Goal: Information Seeking & Learning: Learn about a topic

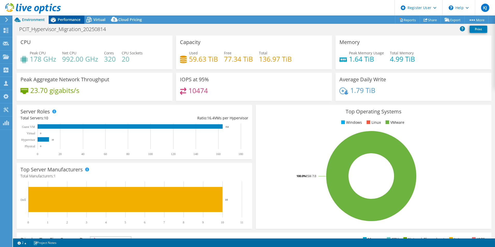
click at [61, 20] on span "Performance" at bounding box center [69, 19] width 23 height 5
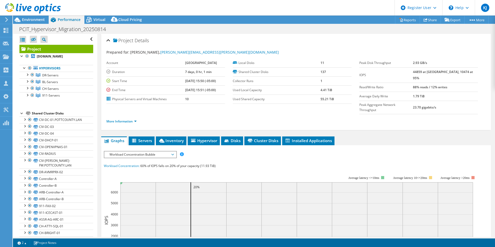
click at [132, 151] on span "Workload Concentration Bubble" at bounding box center [140, 154] width 67 height 6
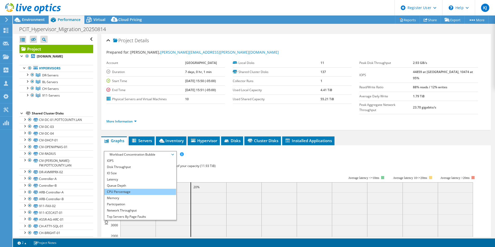
click at [130, 189] on li "CPU Percentage" at bounding box center [140, 192] width 72 height 6
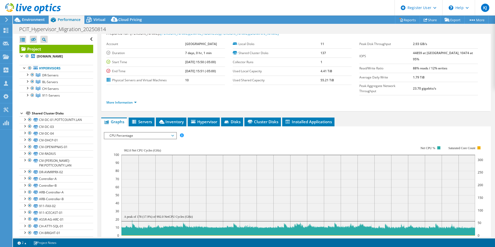
scroll to position [26, 0]
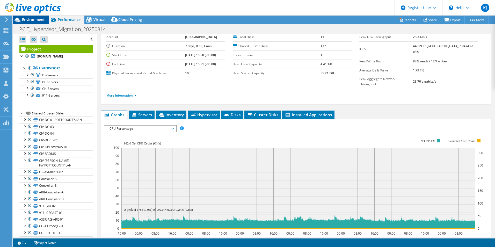
click at [38, 19] on span "Environment" at bounding box center [33, 19] width 23 height 5
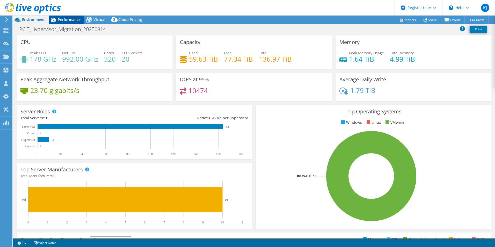
click at [61, 23] on div "Performance" at bounding box center [67, 20] width 36 height 8
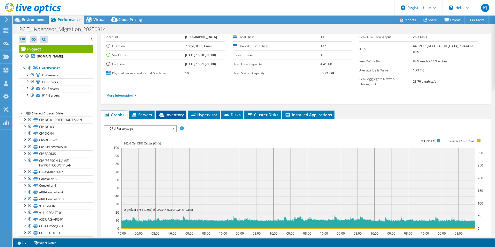
click at [167, 112] on span "Inventory" at bounding box center [170, 114] width 25 height 5
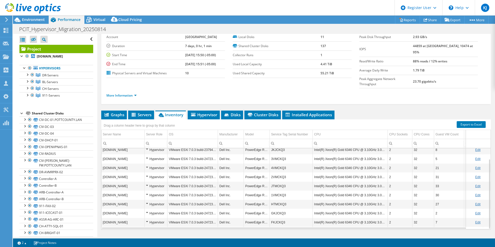
scroll to position [28, 0]
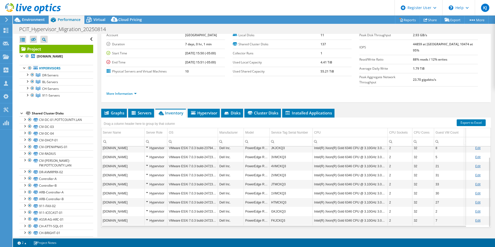
click at [31, 17] on div at bounding box center [30, 8] width 61 height 17
click at [31, 18] on span "Environment" at bounding box center [33, 19] width 23 height 5
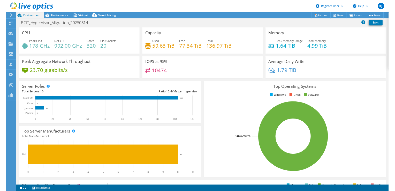
scroll to position [11, 0]
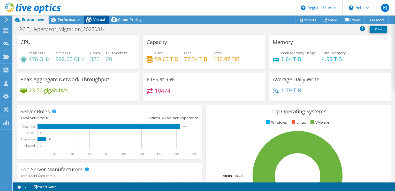
click at [104, 21] on span "Virtual" at bounding box center [99, 19] width 12 height 5
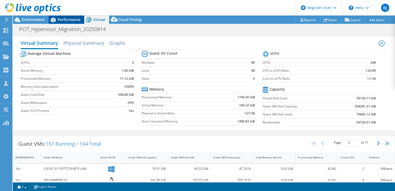
click at [78, 23] on div "Performance" at bounding box center [67, 20] width 36 height 8
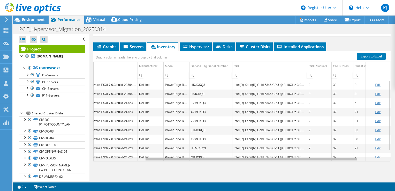
scroll to position [0, 0]
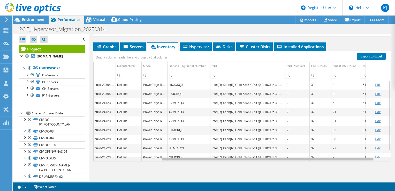
drag, startPoint x: 298, startPoint y: 157, endPoint x: 373, endPoint y: 151, distance: 75.3
click at [373, 151] on body "KJ Dell User [PERSON_NAME] [PERSON_NAME][EMAIL_ADDRESS][PERSON_NAME][DOMAIN_NAM…" at bounding box center [197, 95] width 395 height 191
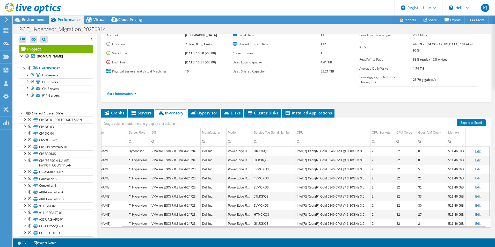
scroll to position [0, 21]
click at [41, 21] on span "Environment" at bounding box center [33, 19] width 23 height 5
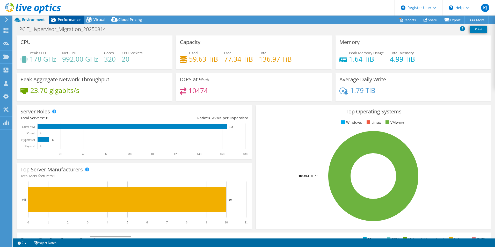
click at [74, 19] on span "Performance" at bounding box center [69, 19] width 23 height 5
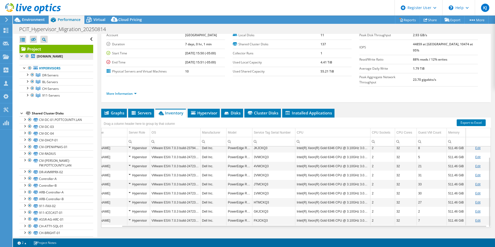
scroll to position [12, 21]
click at [27, 21] on span "Environment" at bounding box center [33, 19] width 23 height 5
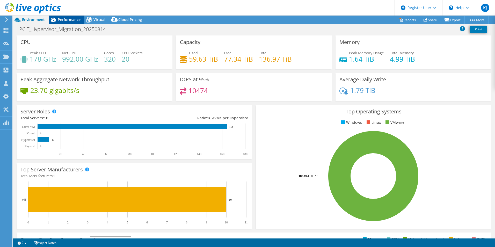
click at [76, 20] on span "Performance" at bounding box center [69, 19] width 23 height 5
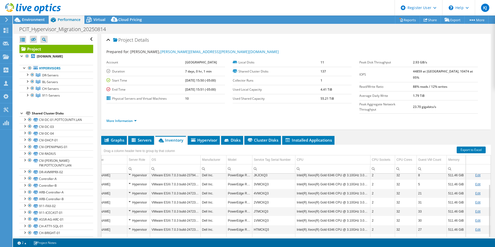
scroll to position [0, 0]
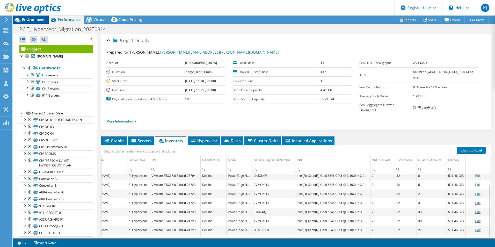
click at [46, 21] on div "Environment" at bounding box center [31, 20] width 36 height 8
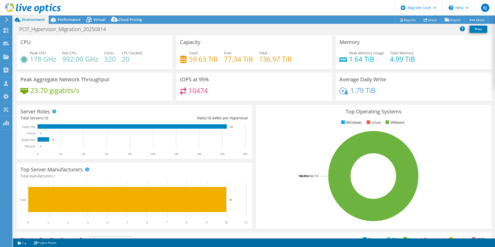
scroll to position [11, 21]
click at [70, 22] on span "Performance" at bounding box center [69, 19] width 23 height 5
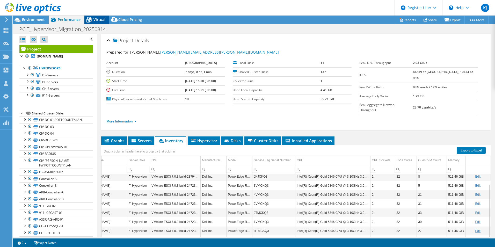
click at [93, 20] on icon at bounding box center [88, 19] width 9 height 9
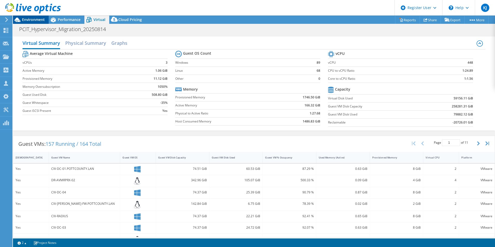
click at [34, 18] on span "Environment" at bounding box center [33, 19] width 23 height 5
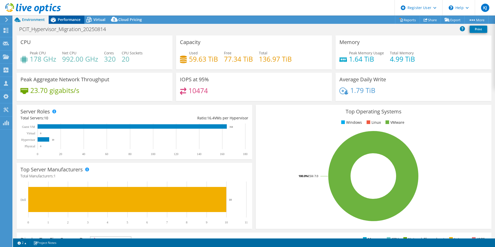
click at [68, 18] on span "Performance" at bounding box center [69, 19] width 23 height 5
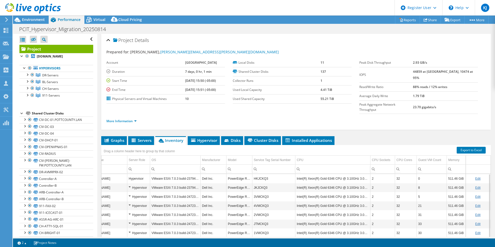
scroll to position [0, 0]
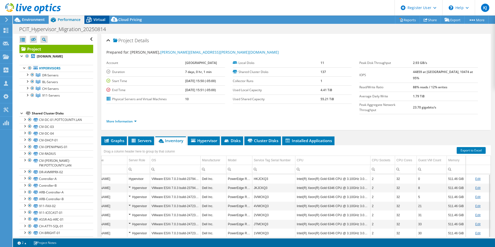
click at [104, 20] on span "Virtual" at bounding box center [99, 19] width 12 height 5
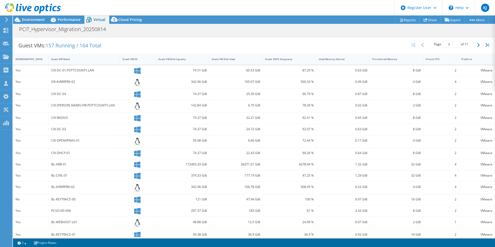
scroll to position [105, 0]
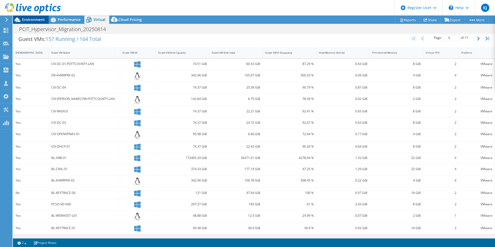
click at [37, 23] on div "Environment" at bounding box center [31, 20] width 36 height 8
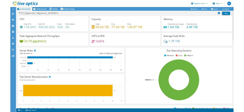
scroll to position [0, 21]
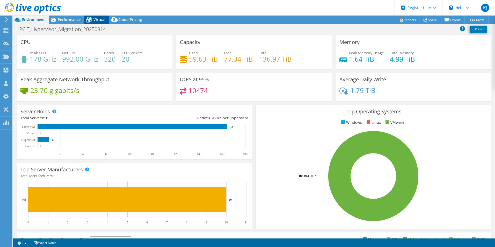
click at [98, 18] on span "Virtual" at bounding box center [99, 19] width 12 height 5
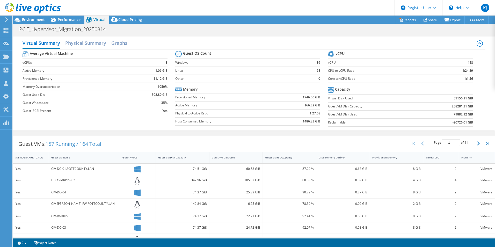
click at [41, 17] on div at bounding box center [30, 8] width 61 height 17
click at [41, 19] on span "Environment" at bounding box center [33, 19] width 23 height 5
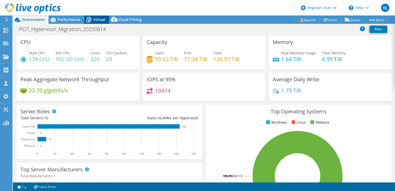
click at [93, 20] on span "Virtual" at bounding box center [99, 19] width 12 height 5
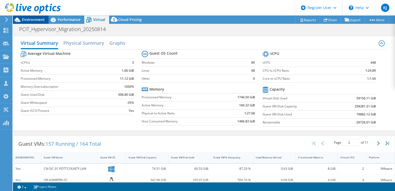
click at [35, 20] on span "Environment" at bounding box center [33, 19] width 23 height 5
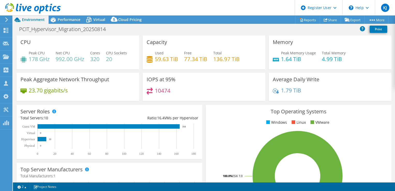
click at [98, 12] on header "KJ Dell User [PERSON_NAME] [PERSON_NAME][EMAIL_ADDRESS][PERSON_NAME][DOMAIN_NAM…" at bounding box center [197, 8] width 395 height 16
click at [98, 16] on div "Virtual" at bounding box center [96, 20] width 25 height 8
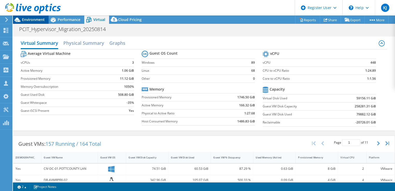
click at [39, 21] on span "Environment" at bounding box center [33, 19] width 23 height 5
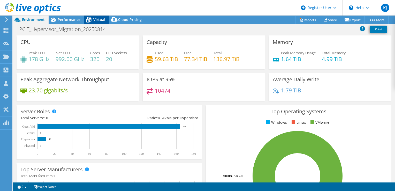
click at [99, 19] on span "Virtual" at bounding box center [99, 19] width 12 height 5
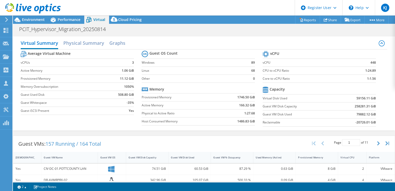
click at [41, 17] on div at bounding box center [30, 8] width 61 height 17
click at [42, 19] on span "Environment" at bounding box center [33, 19] width 23 height 5
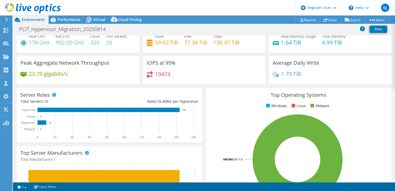
scroll to position [0, 0]
